Goal: Task Accomplishment & Management: Manage account settings

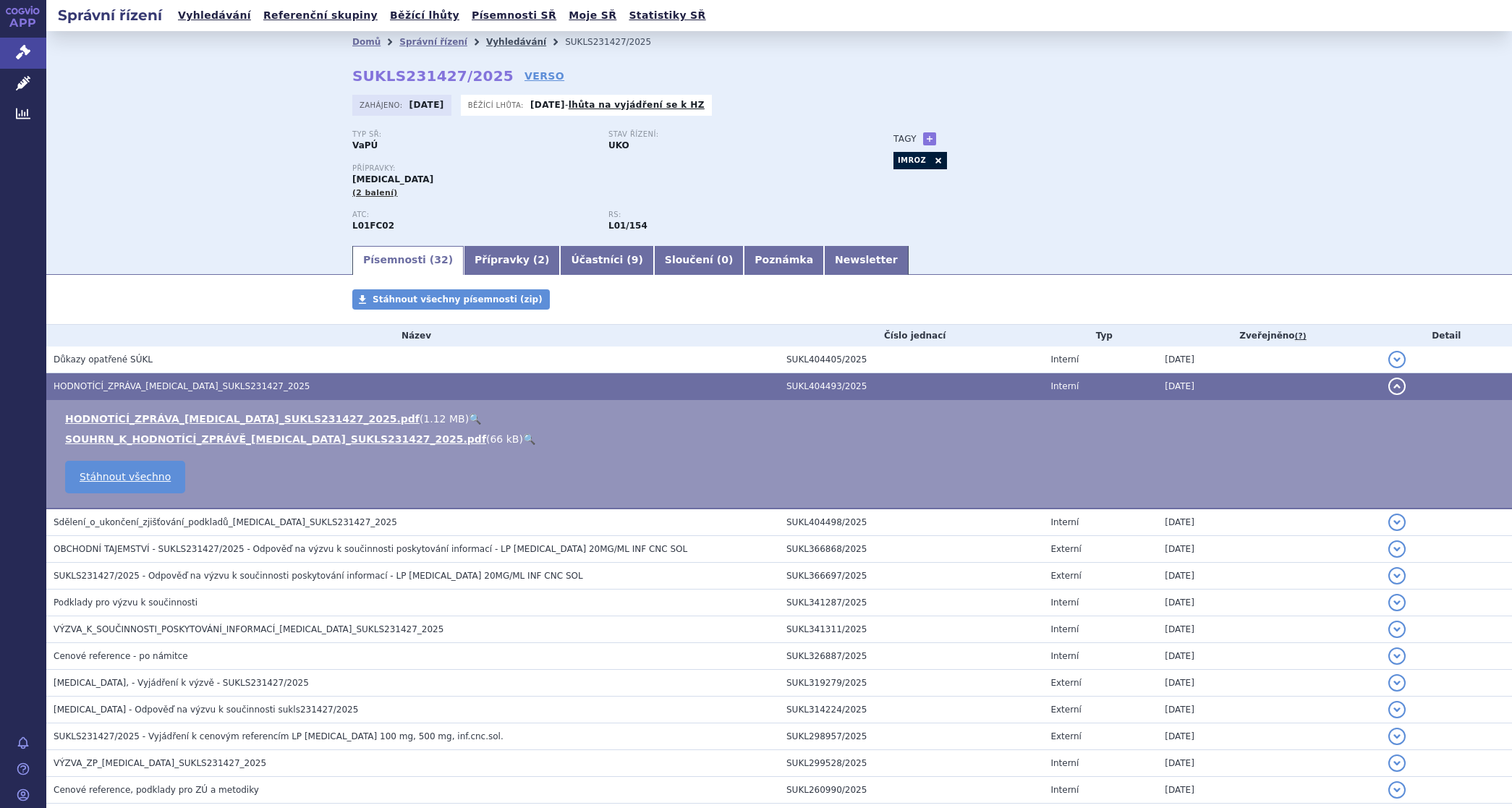
click at [486, 37] on link "Vyhledávání" at bounding box center [515, 41] width 60 height 10
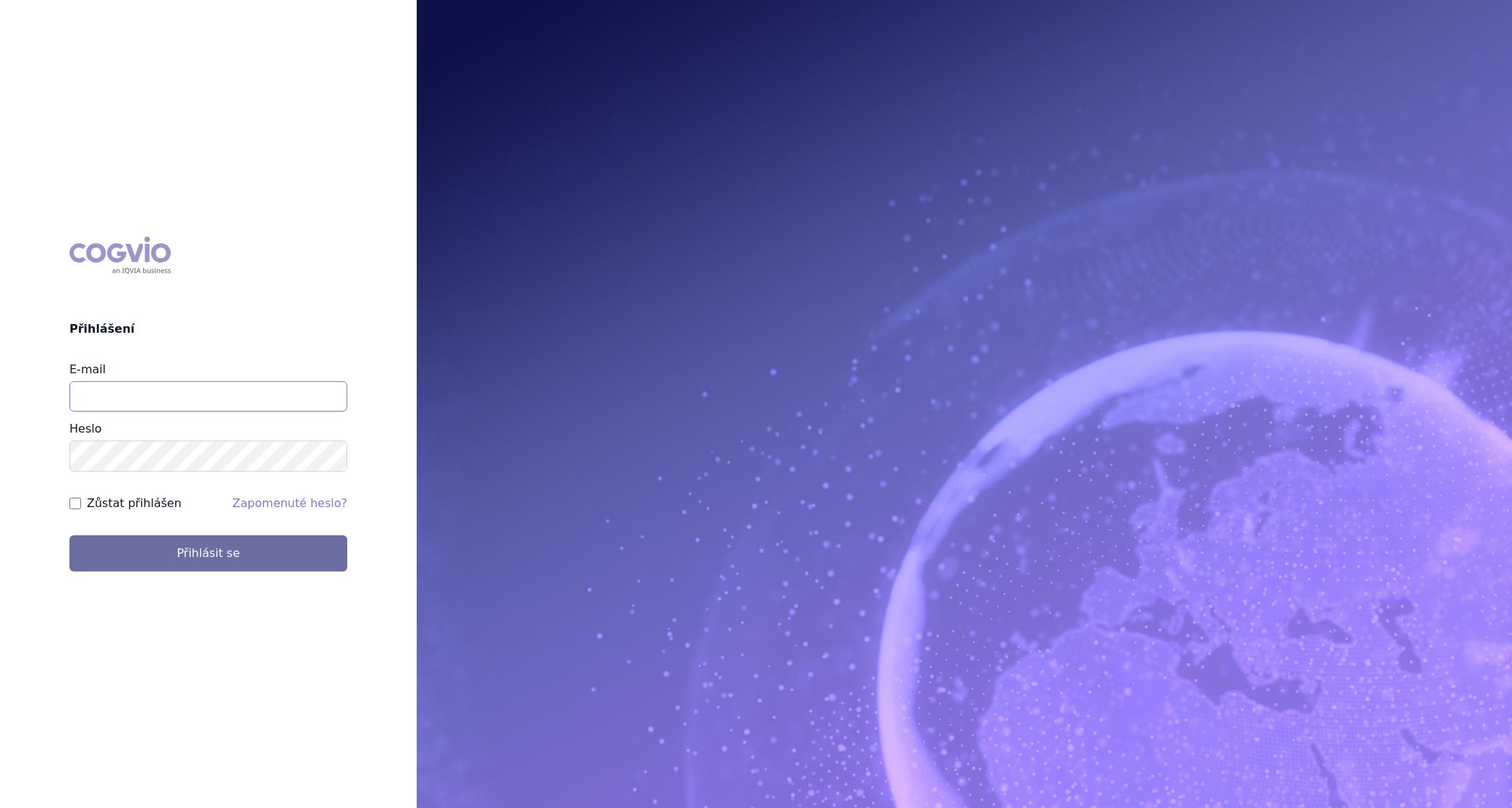
click at [199, 403] on input "E-mail" at bounding box center [208, 396] width 278 height 30
type input "martin.brunclik@sanofi.com"
click at [134, 503] on label "Zůstat přihlášen" at bounding box center [134, 503] width 95 height 17
click at [81, 503] on input "Zůstat přihlášen" at bounding box center [75, 503] width 12 height 12
checkbox input "true"
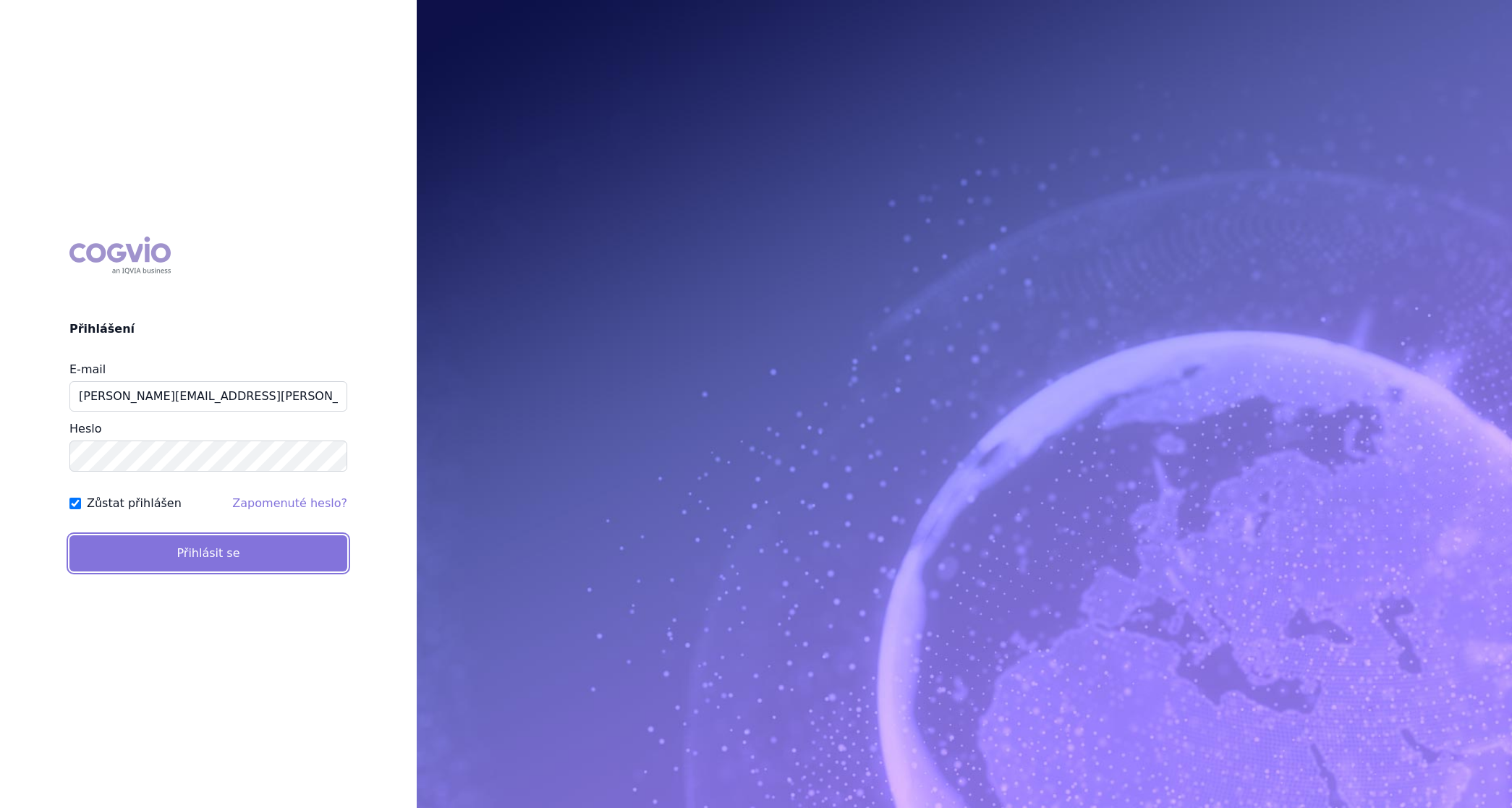
click at [134, 550] on button "Přihlásit se" at bounding box center [208, 553] width 278 height 37
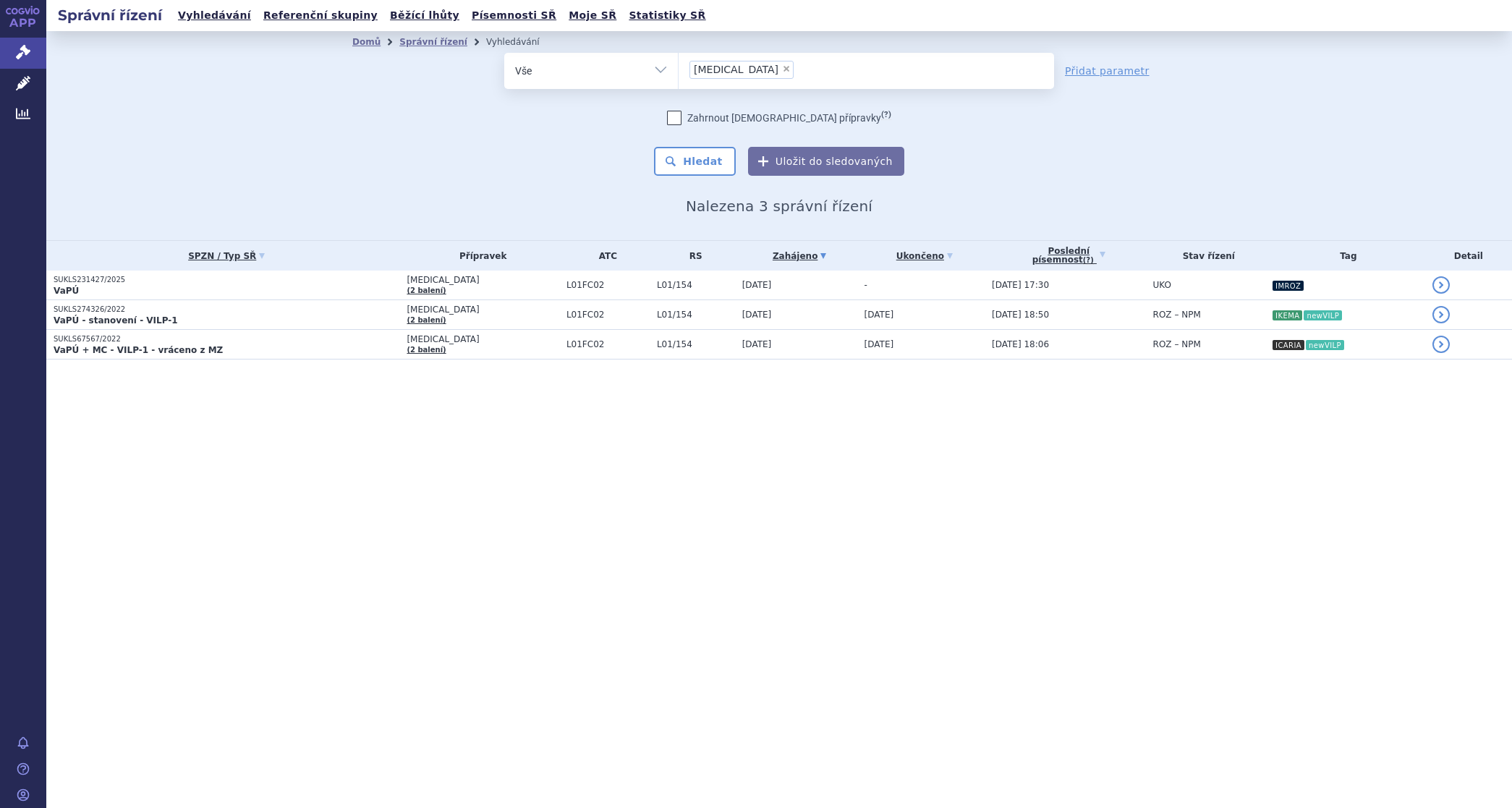
click at [735, 63] on li "× sarclisa" at bounding box center [742, 69] width 104 height 18
click at [679, 63] on select "sarclisa" at bounding box center [678, 70] width 1 height 37
click at [782, 69] on span "×" at bounding box center [786, 68] width 9 height 9
click at [679, 69] on select "[MEDICAL_DATA]" at bounding box center [678, 70] width 1 height 37
select select
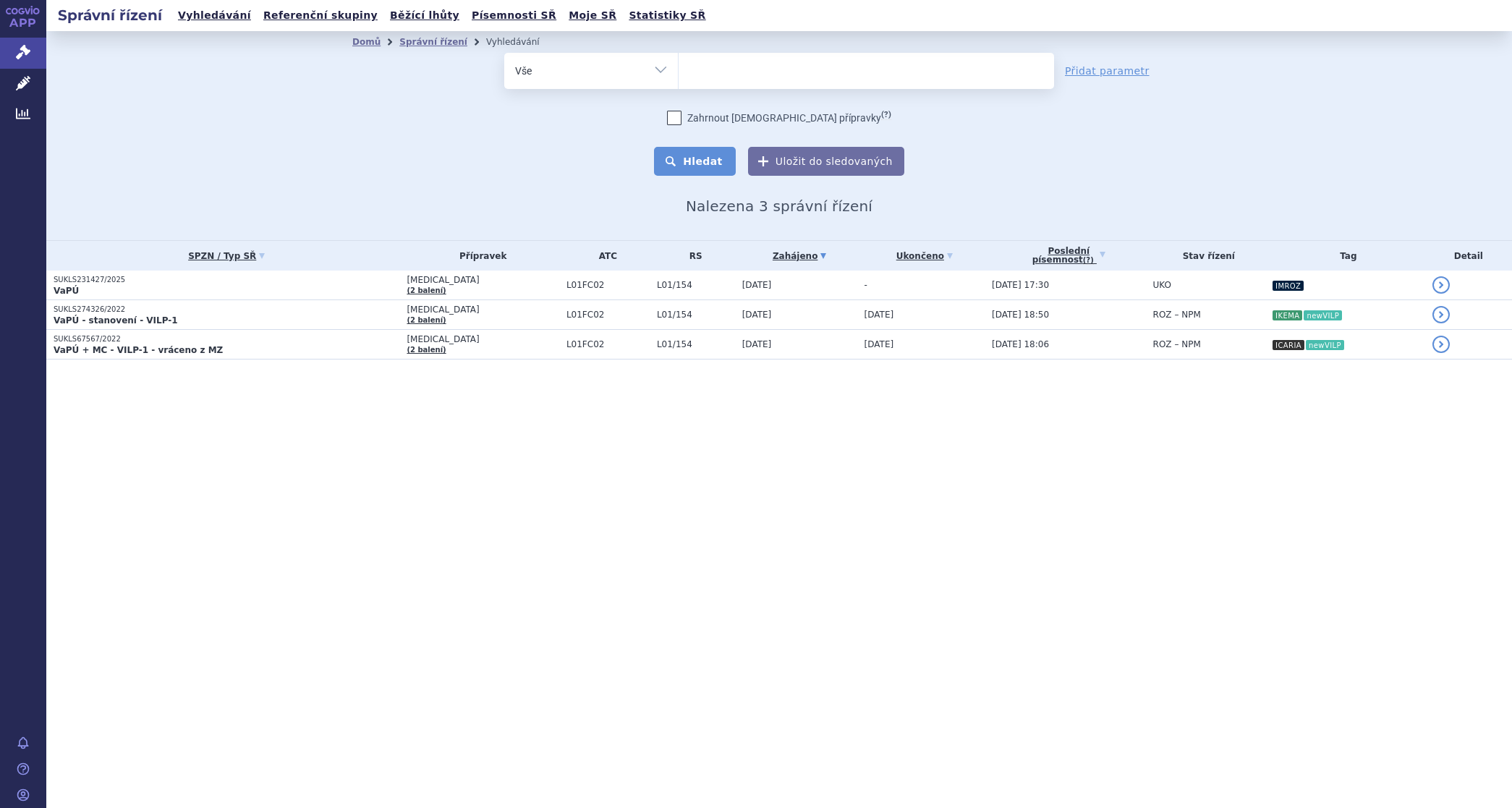
click at [718, 157] on button "Hledat" at bounding box center [694, 161] width 82 height 29
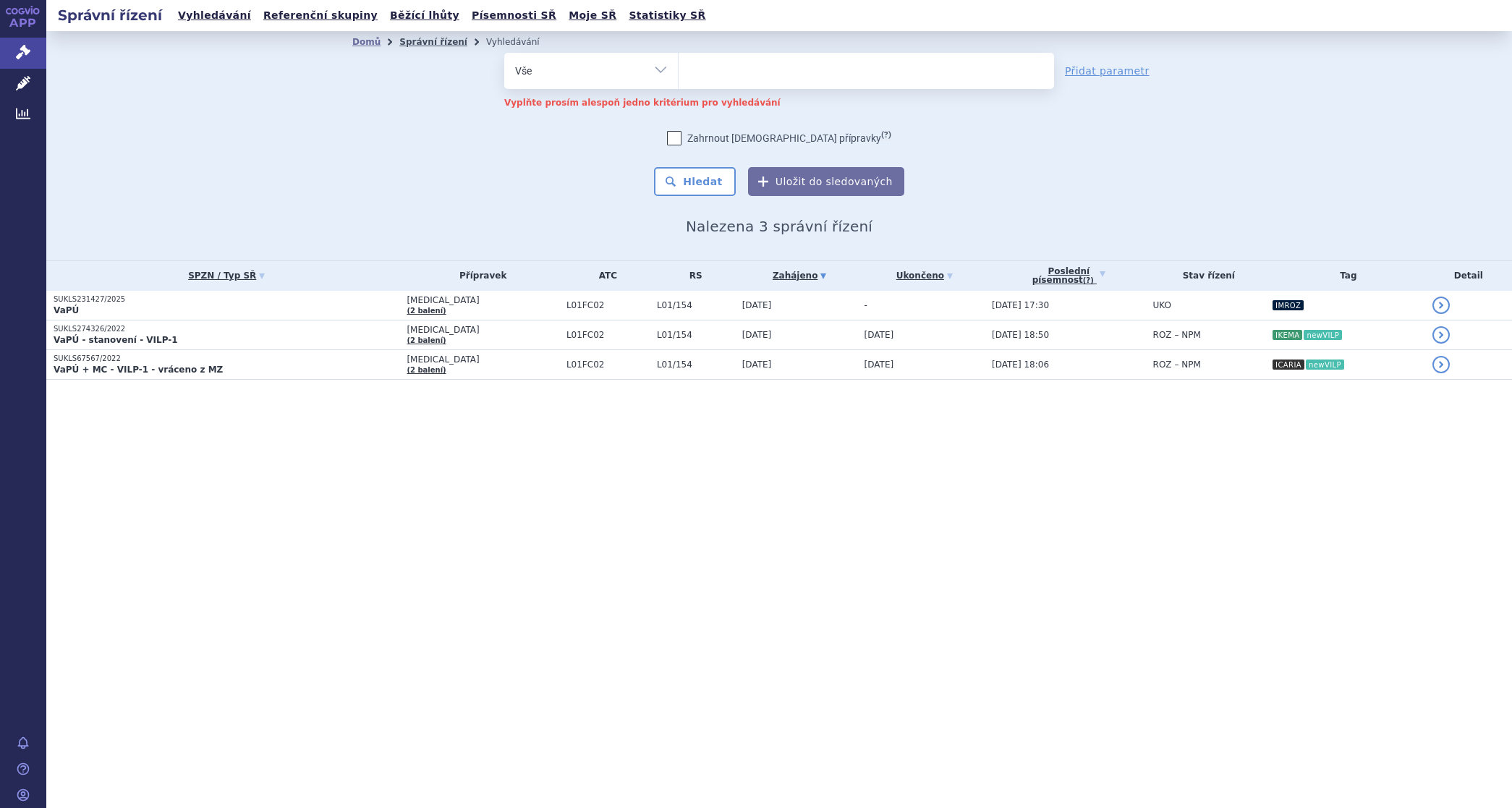
click at [434, 42] on link "Správní řízení" at bounding box center [433, 41] width 68 height 10
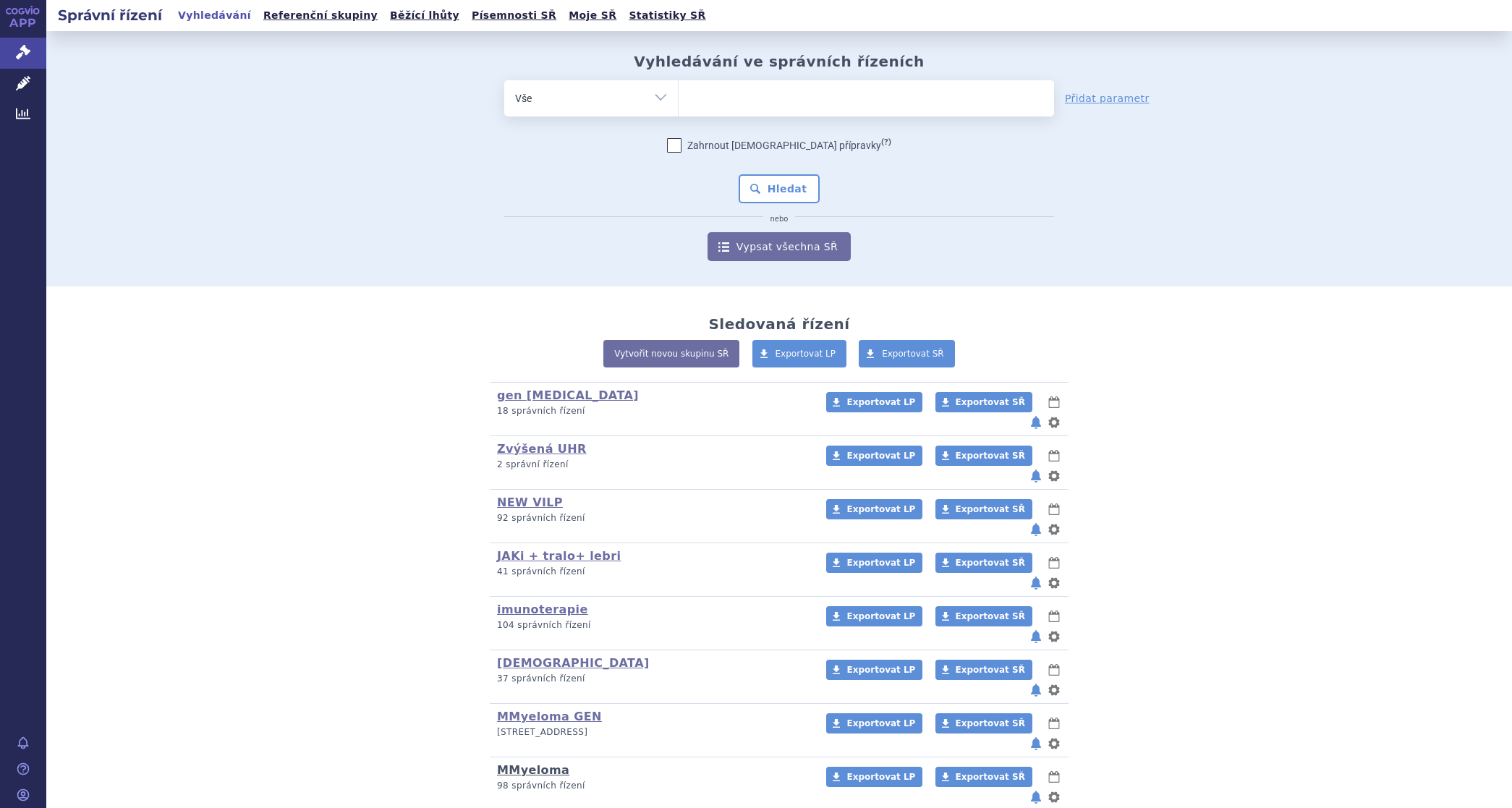
click at [514, 763] on link "MMyeloma" at bounding box center [533, 770] width 72 height 14
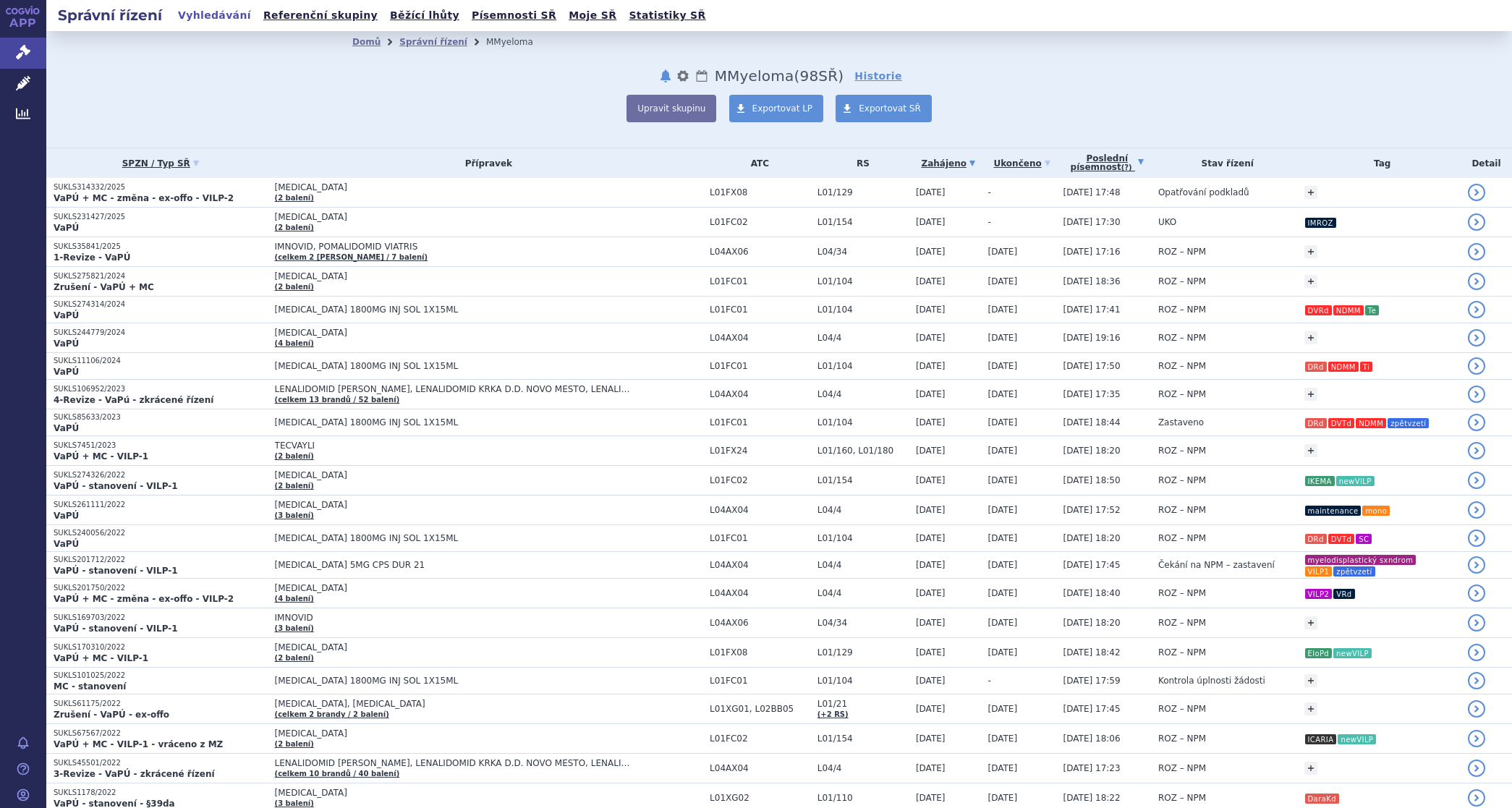
click at [1089, 162] on link "Poslední písemnost (?)" at bounding box center [1107, 163] width 88 height 30
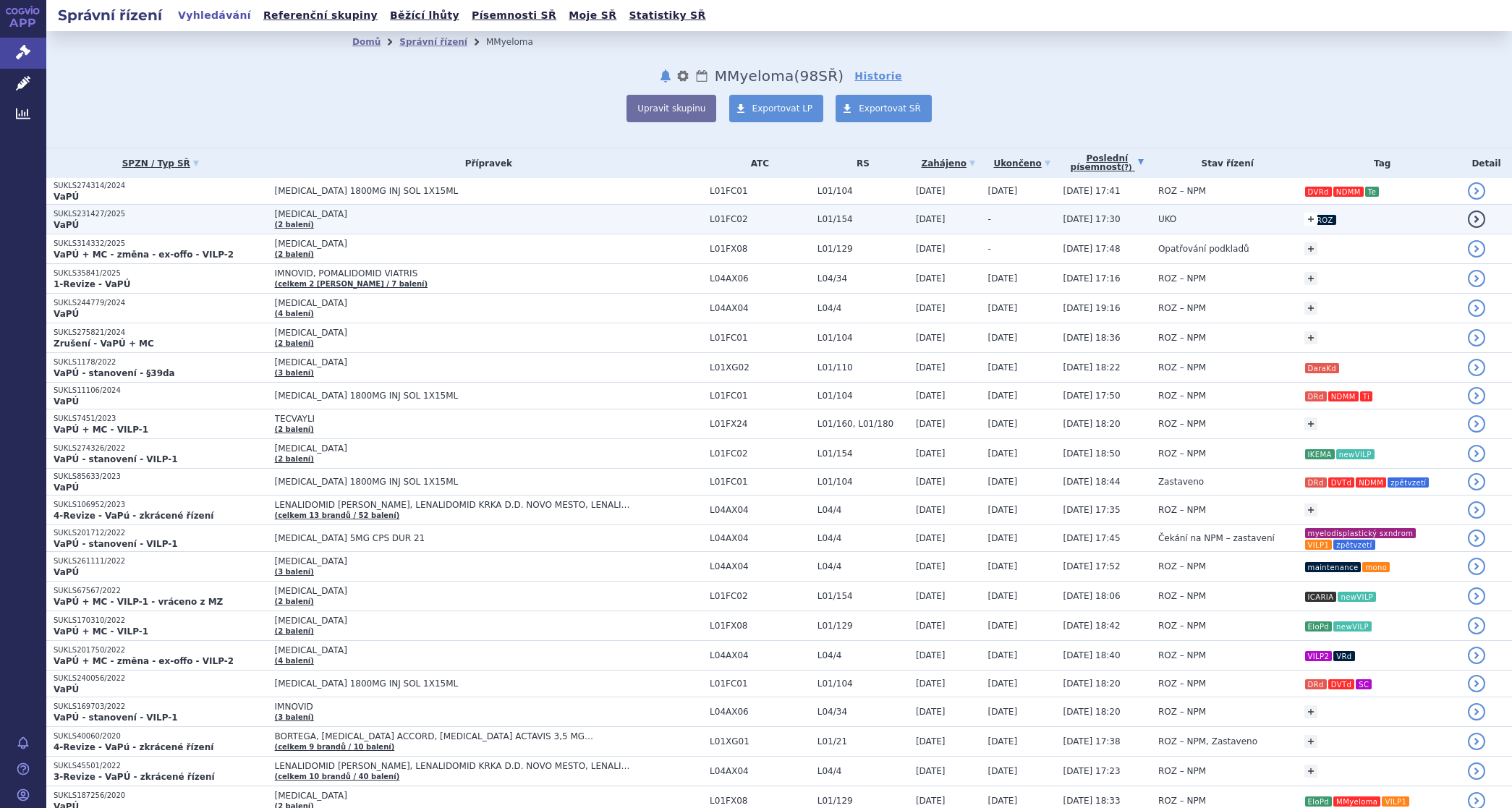
click at [1304, 219] on link "+" at bounding box center [1311, 219] width 13 height 13
click at [1145, 223] on span at bounding box center [1197, 221] width 104 height 19
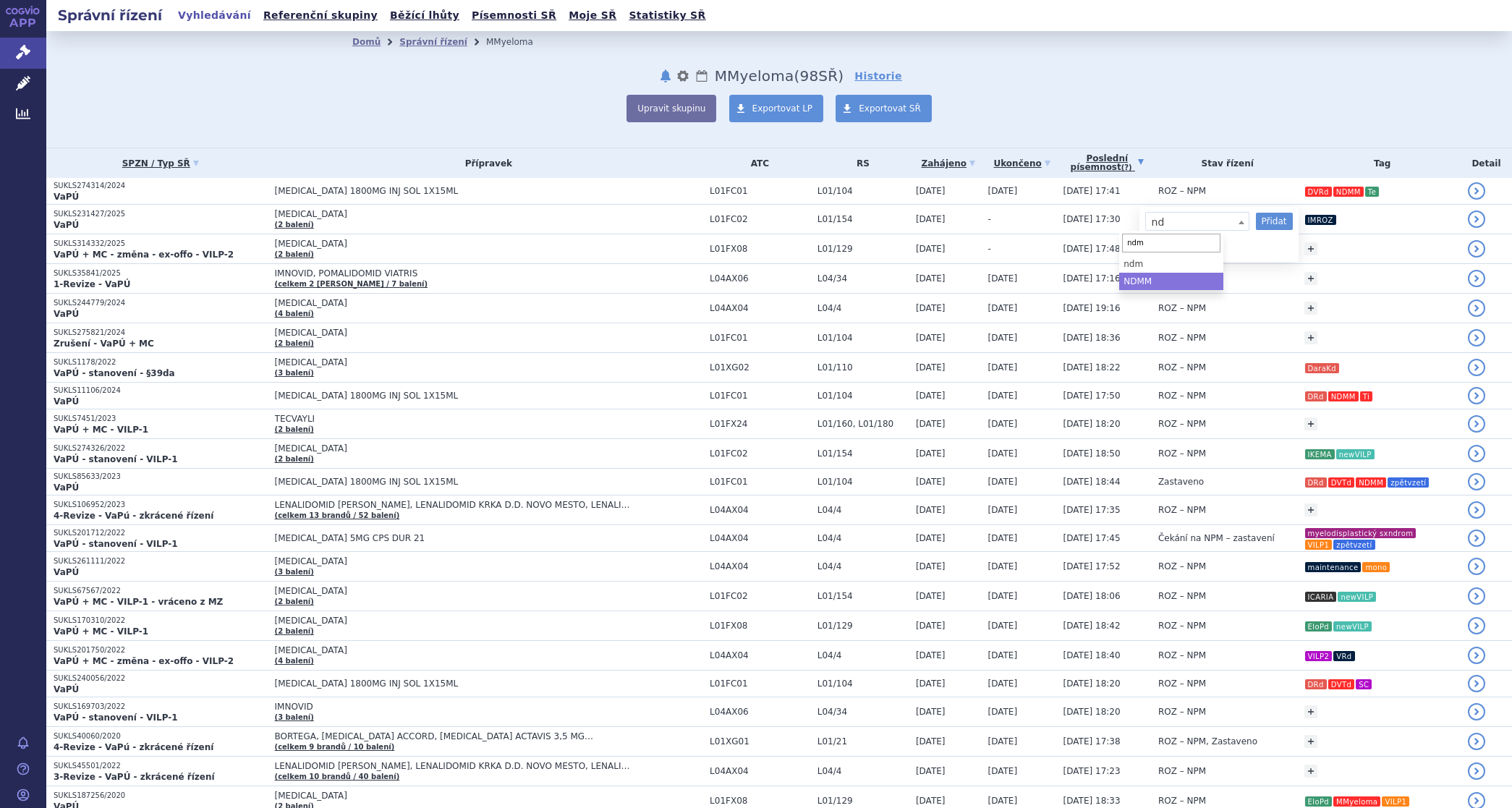
type input "ndm"
select select "NDMM"
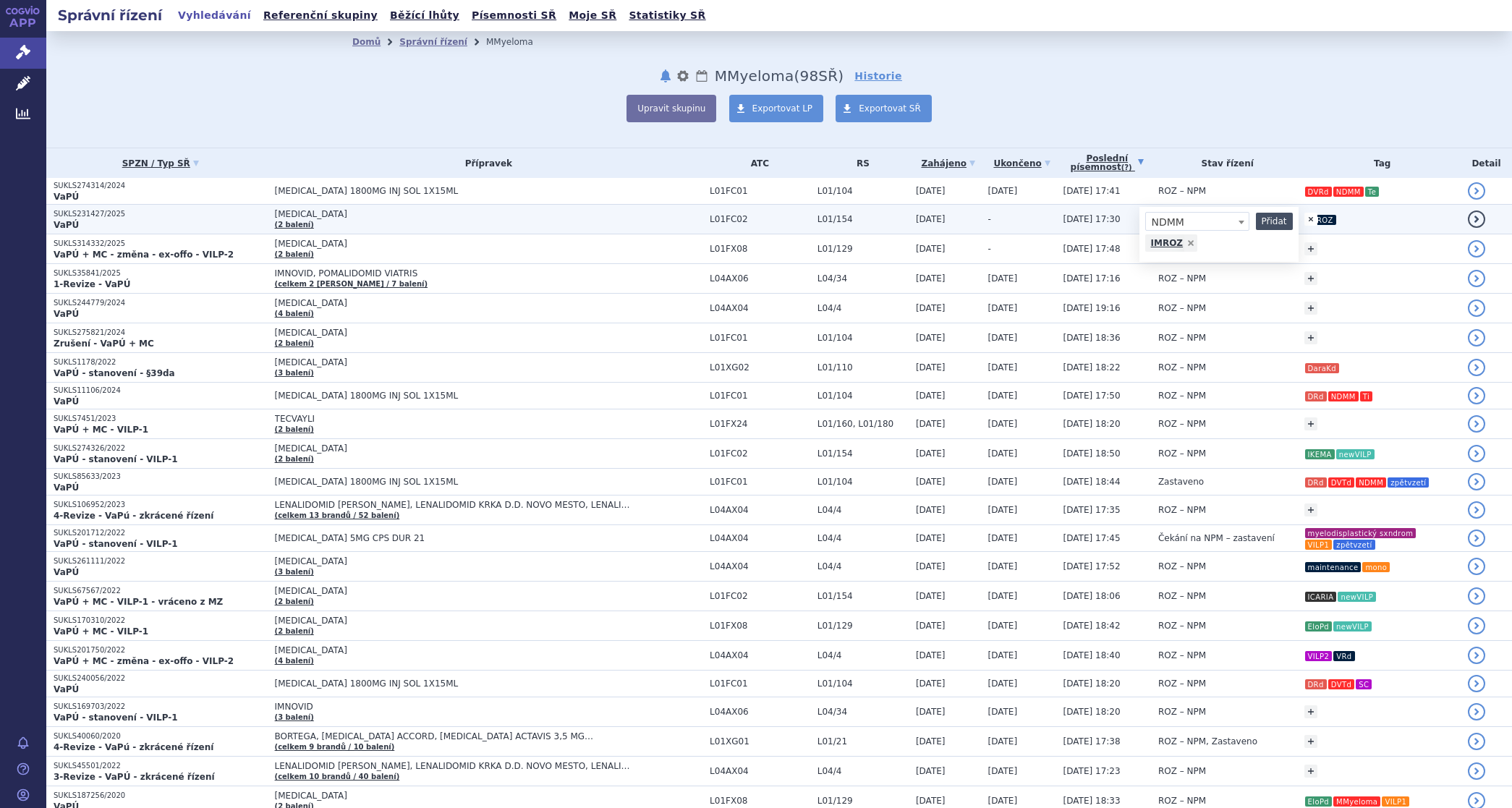
click at [1256, 218] on button "Přidat" at bounding box center [1274, 221] width 37 height 17
select select
click at [1199, 221] on span at bounding box center [1197, 221] width 104 height 19
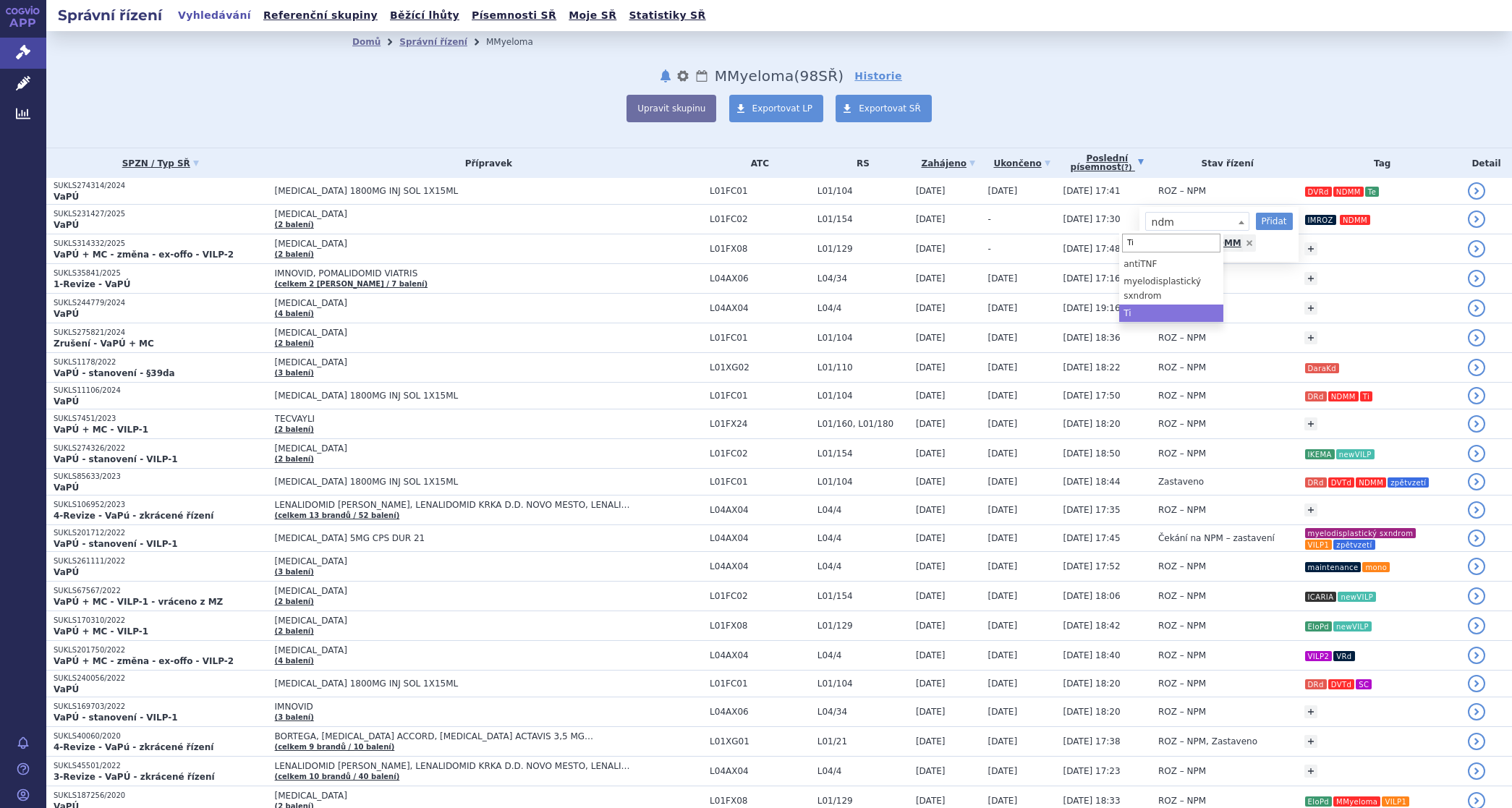
type input "Ti"
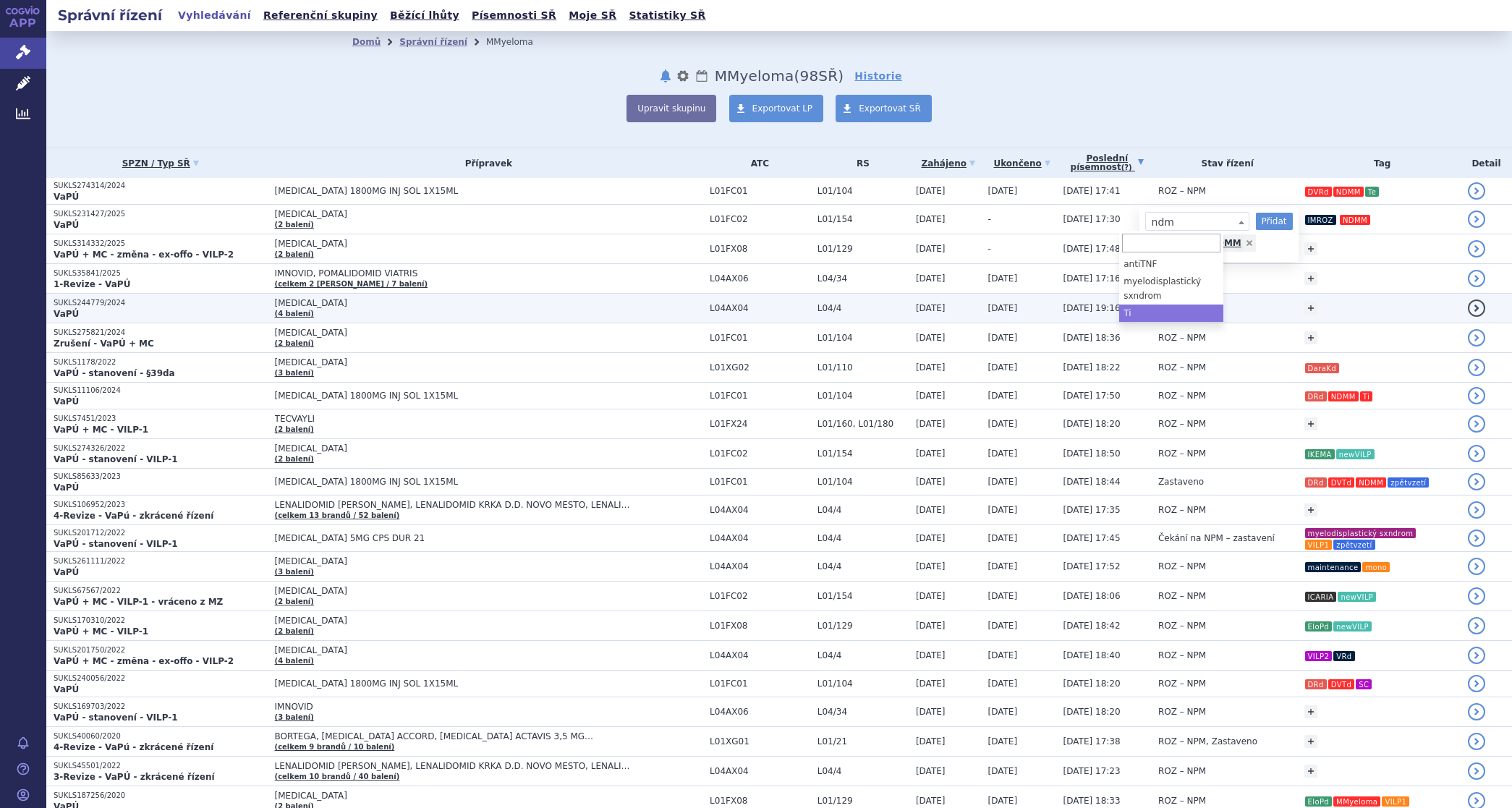
select select "Ti"
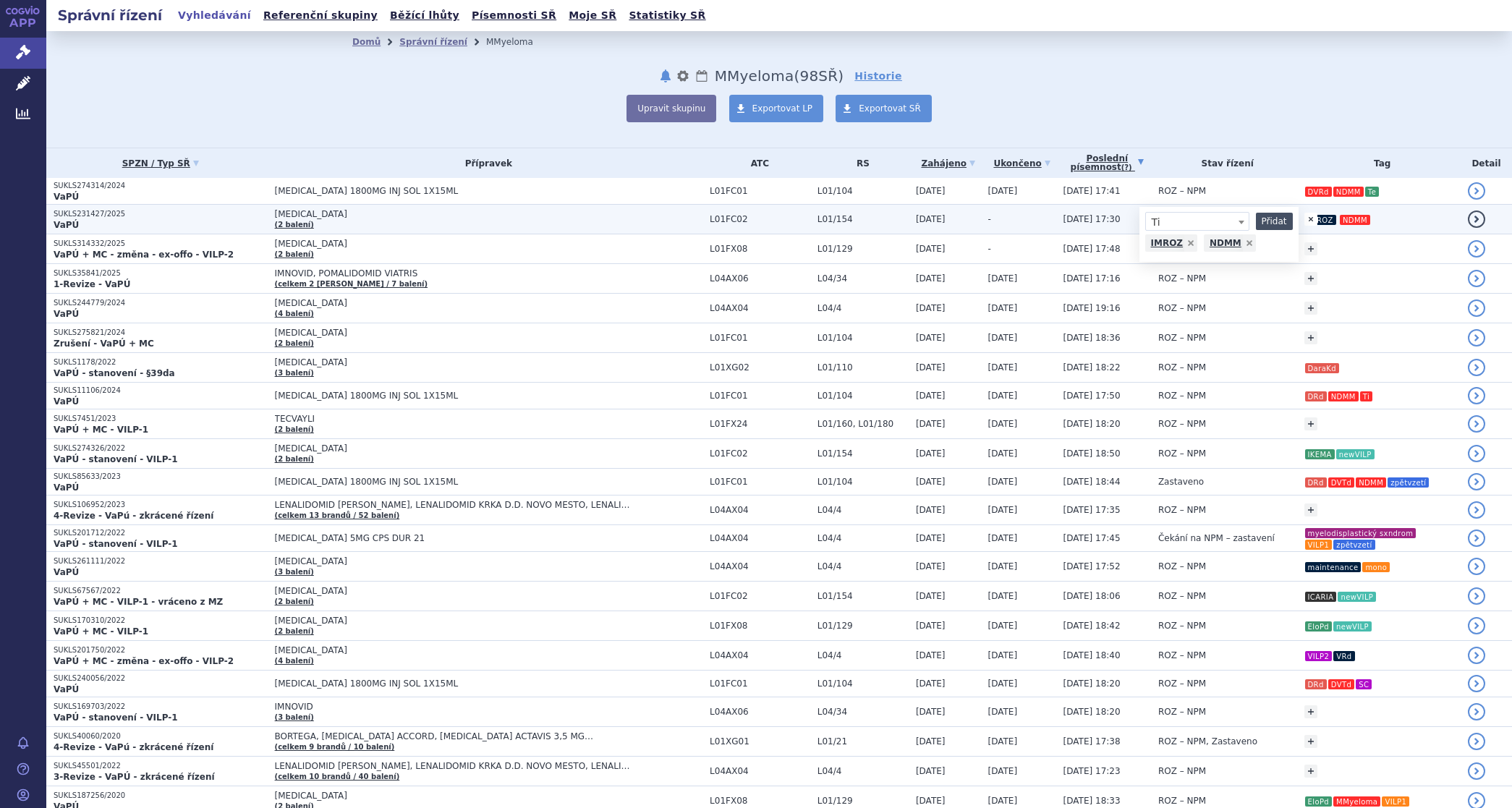
click at [1256, 214] on button "Přidat" at bounding box center [1274, 221] width 37 height 17
select select
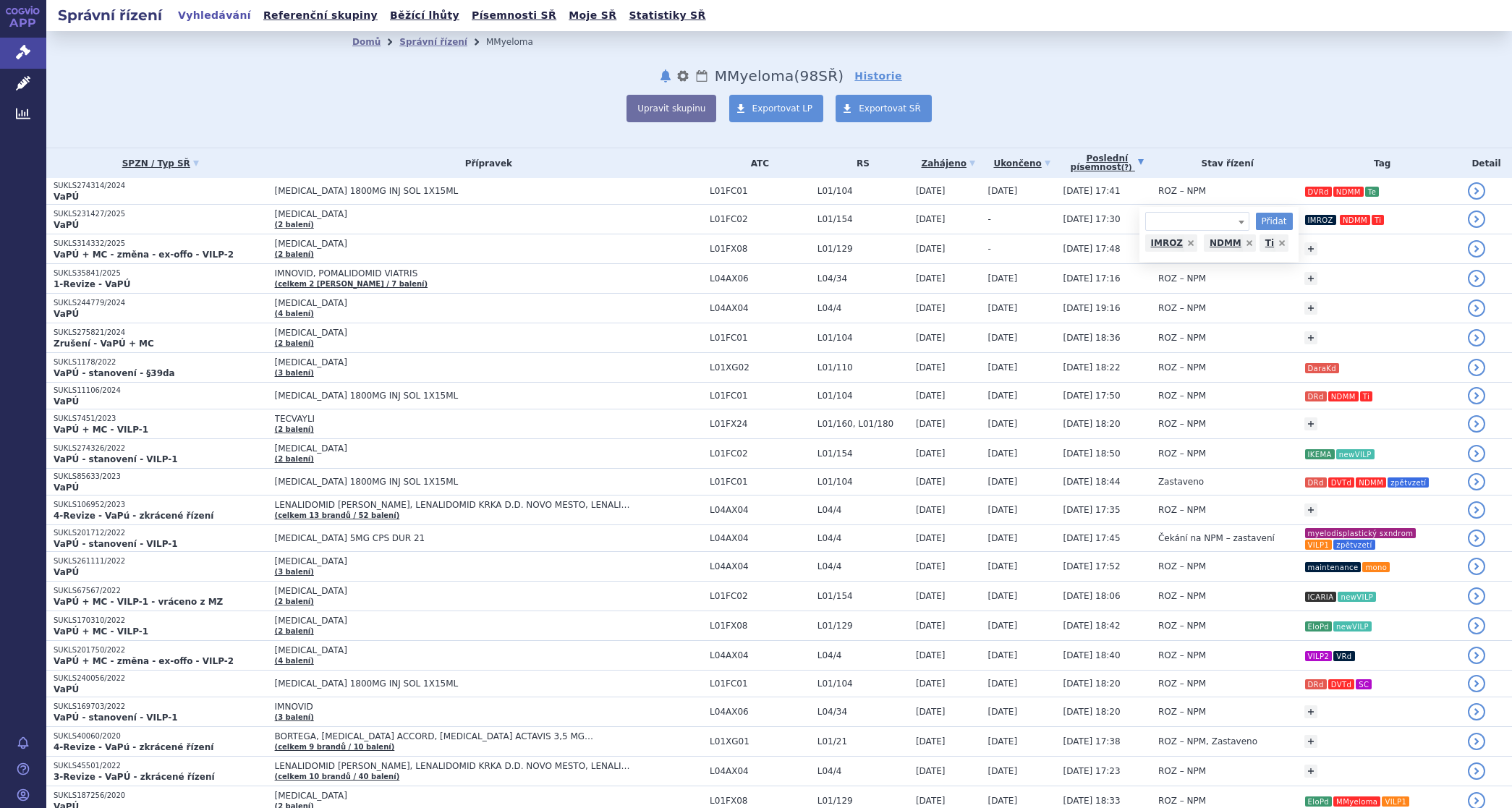
click at [1269, 112] on div "Domů Správní řízení MMyeloma notifikace nastavení Přejmenovat Smazat Lhůty MMye…" at bounding box center [780, 89] width 1466 height 117
